Goal: Transaction & Acquisition: Obtain resource

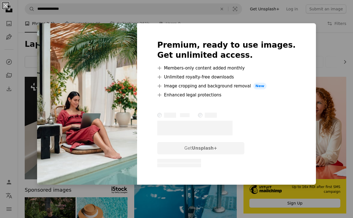
scroll to position [320, 0]
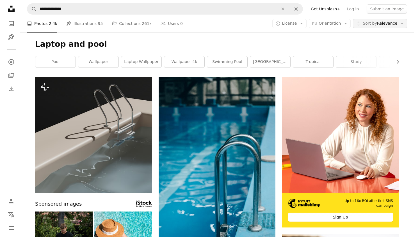
scroll to position [994, 0]
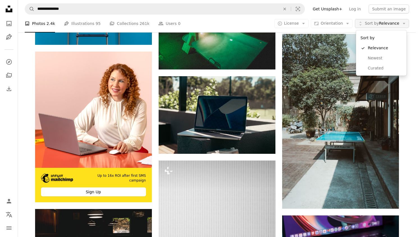
click at [352, 24] on button "Unfold Sort by Relevance Arrow down" at bounding box center [382, 23] width 54 height 9
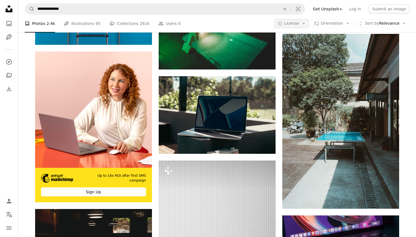
scroll to position [0, 0]
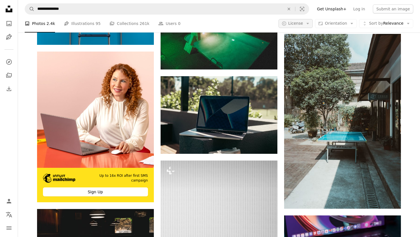
click at [296, 23] on span "License" at bounding box center [295, 23] width 15 height 4
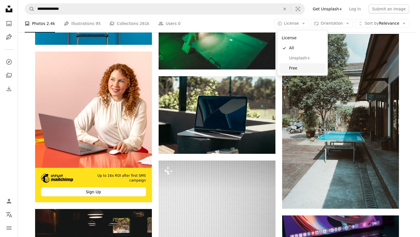
click at [298, 67] on span "Free" at bounding box center [306, 69] width 34 height 6
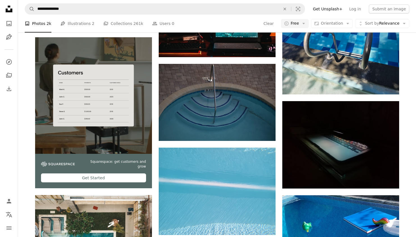
scroll to position [2566, 0]
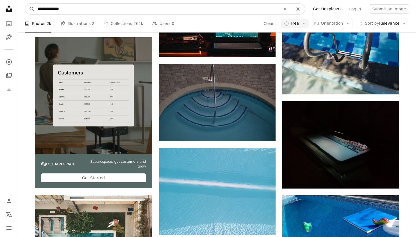
drag, startPoint x: 70, startPoint y: 8, endPoint x: 0, endPoint y: 13, distance: 70.1
drag, startPoint x: 75, startPoint y: 6, endPoint x: 33, endPoint y: 6, distance: 41.3
click at [33, 6] on form "**********" at bounding box center [165, 8] width 280 height 11
type input "**********"
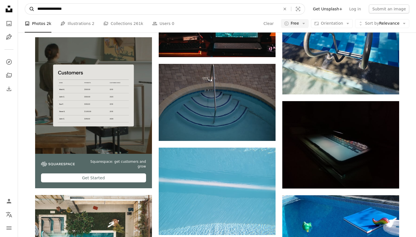
click button "A magnifying glass" at bounding box center [30, 9] width 10 height 11
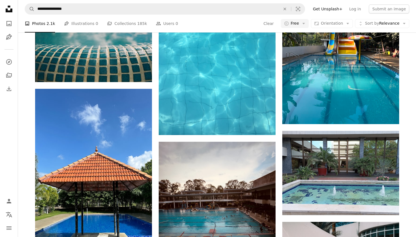
scroll to position [2999, 0]
